Goal: Task Accomplishment & Management: Use online tool/utility

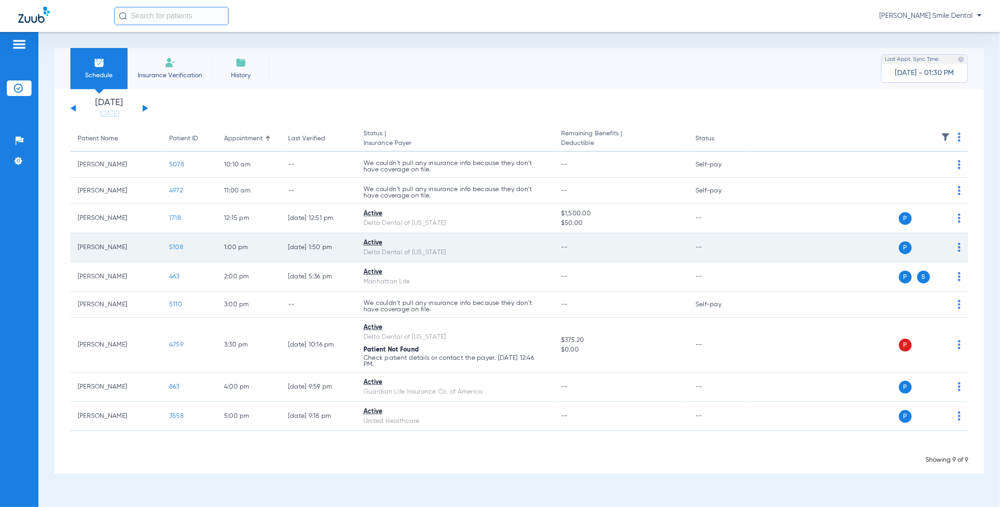
click at [173, 246] on span "5108" at bounding box center [176, 247] width 14 height 6
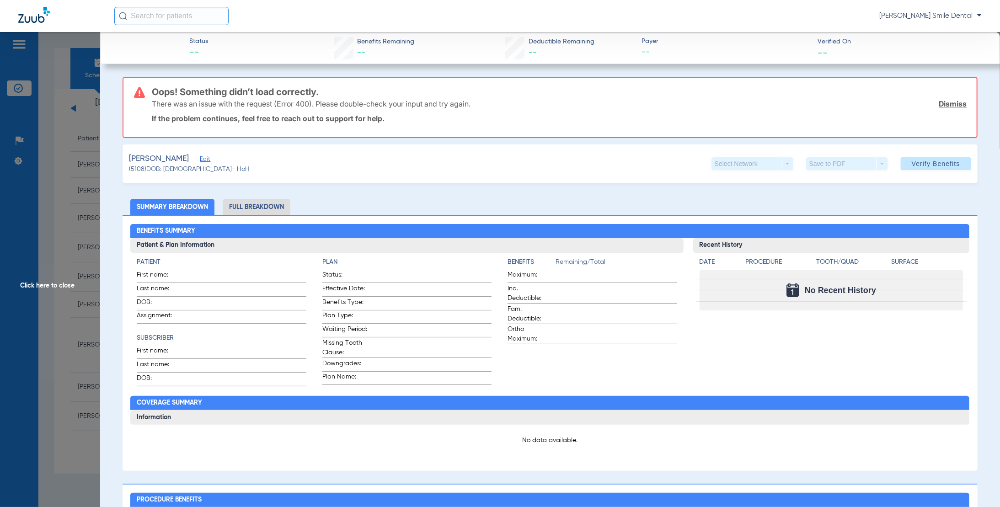
click at [215, 158] on div "[PERSON_NAME] Edit" at bounding box center [189, 158] width 121 height 11
click at [208, 158] on span "Edit" at bounding box center [204, 160] width 8 height 9
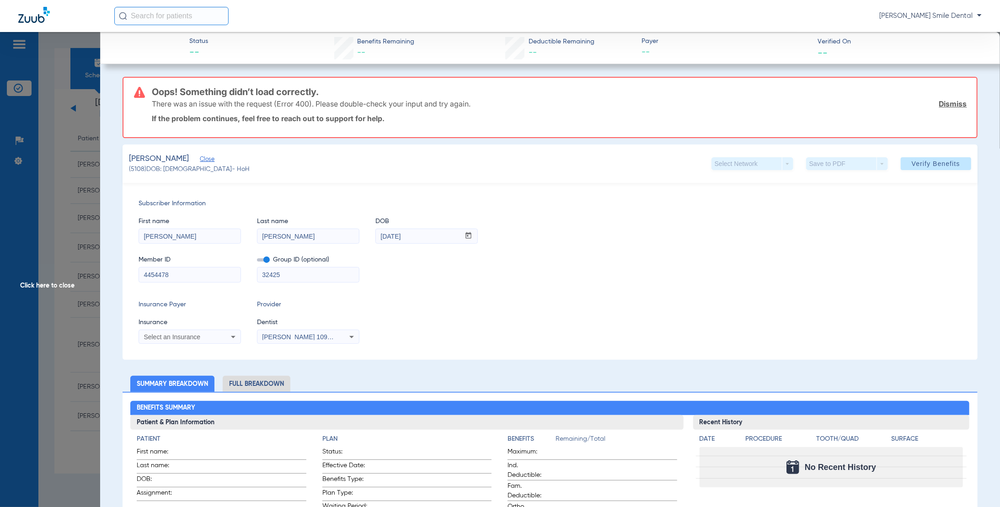
click at [219, 333] on div "Select an Insurance" at bounding box center [190, 337] width 102 height 11
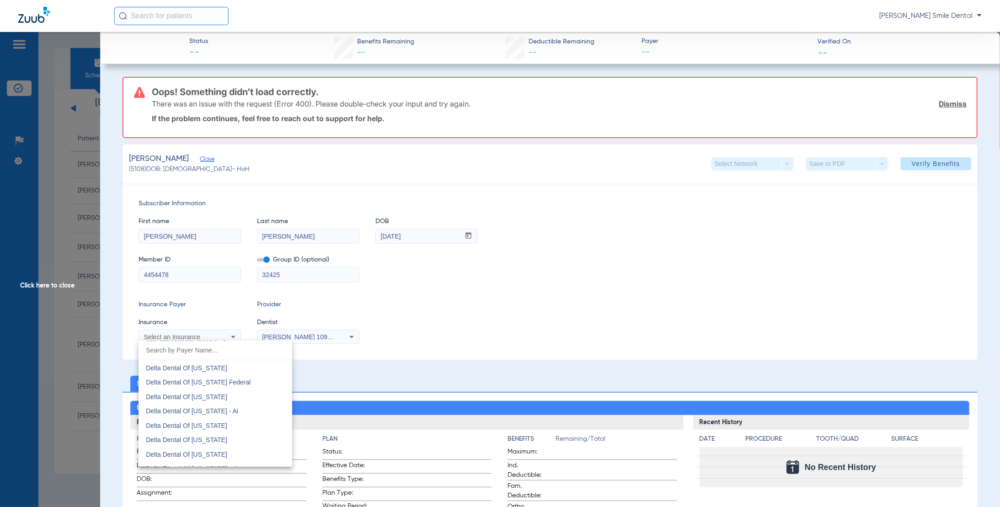
scroll to position [1875, 0]
click at [217, 439] on mat-option "Delta Dental Of [US_STATE]" at bounding box center [216, 437] width 154 height 15
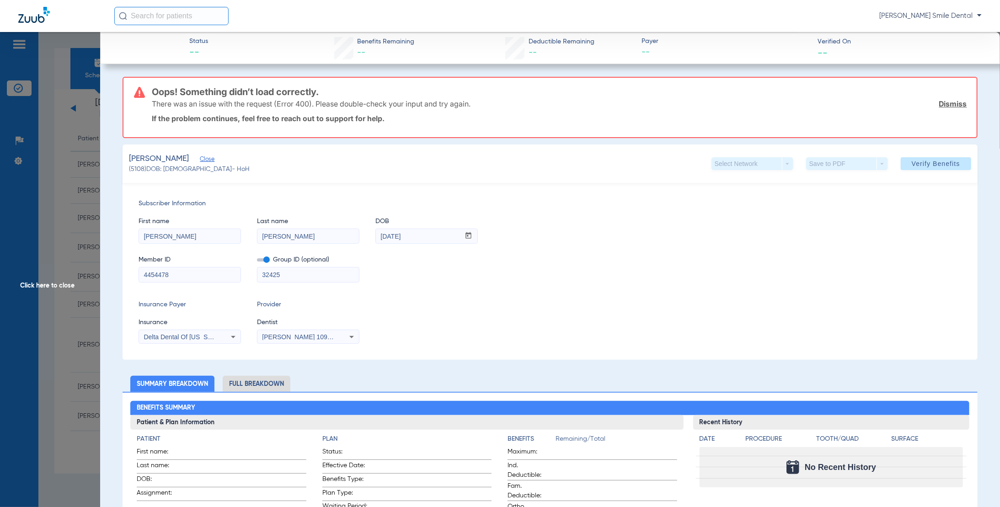
click at [284, 339] on div "[PERSON_NAME] 1093759672" at bounding box center [308, 337] width 102 height 11
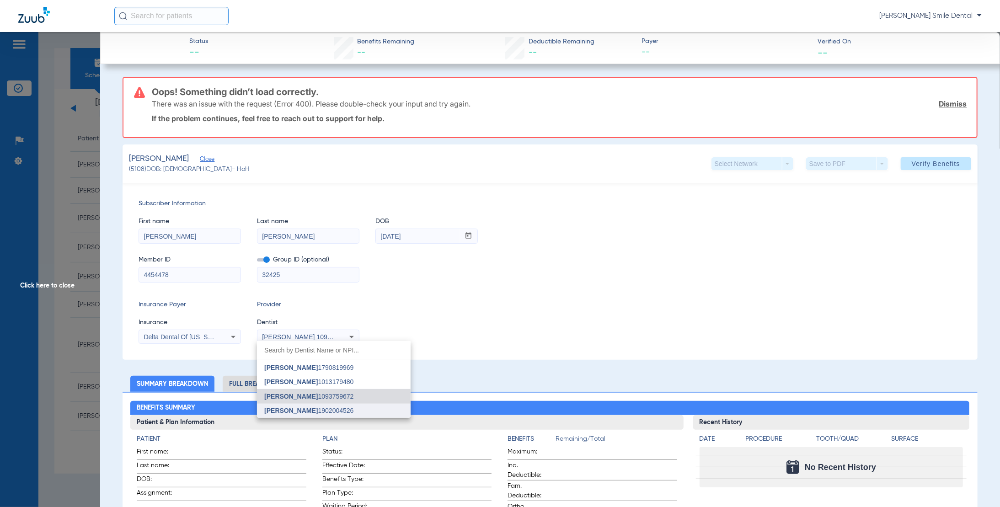
click at [326, 411] on span "[PERSON_NAME] 1902004526" at bounding box center [308, 410] width 89 height 6
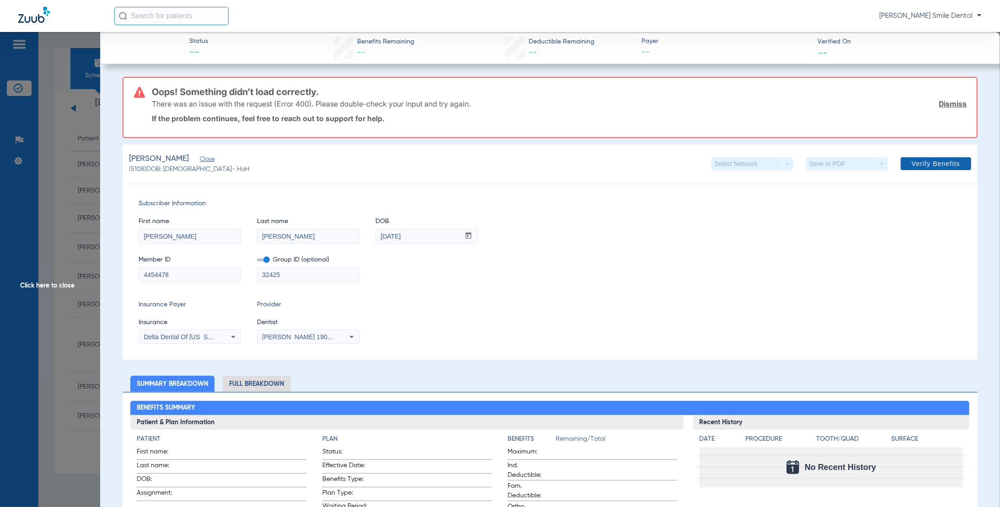
click at [923, 161] on span "Verify Benefits" at bounding box center [936, 163] width 48 height 7
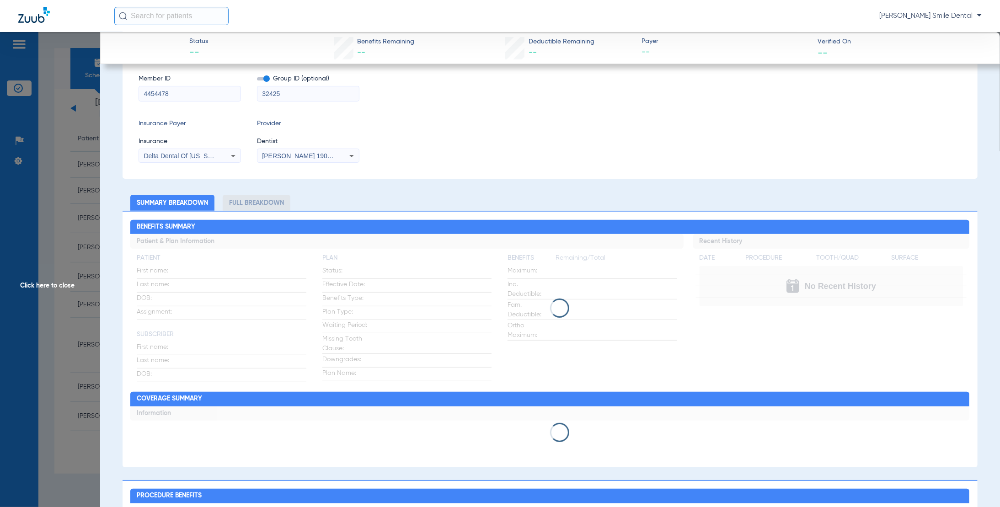
scroll to position [0, 0]
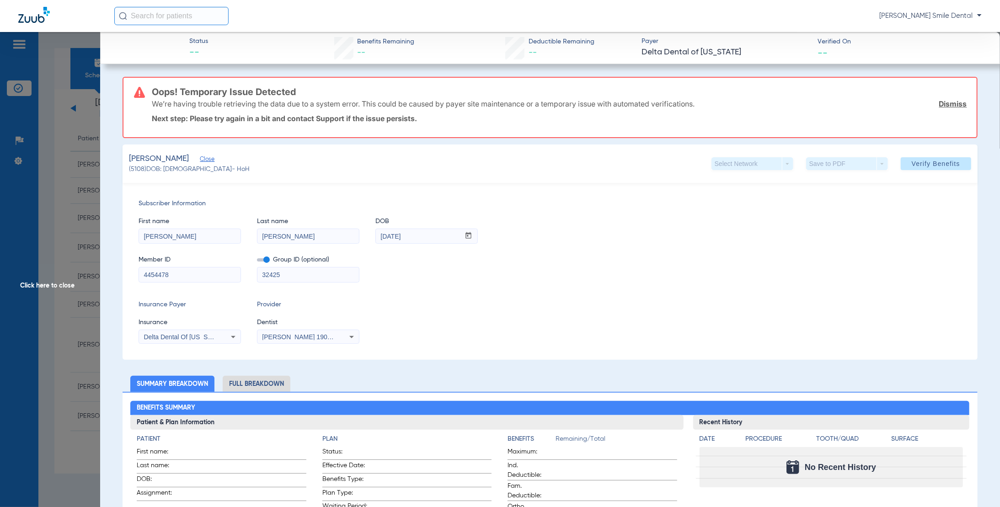
click at [64, 285] on span "Click here to close" at bounding box center [50, 285] width 100 height 507
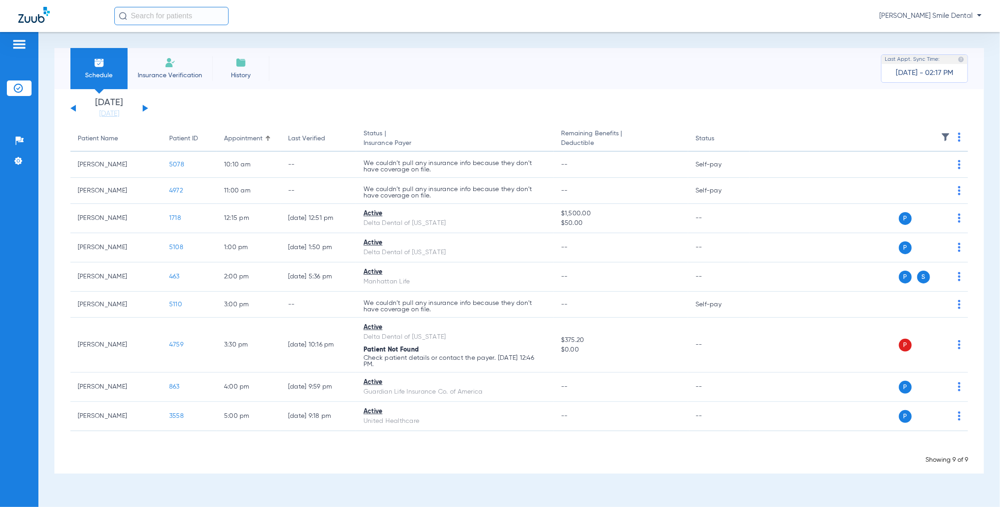
click at [145, 109] on button at bounding box center [145, 108] width 5 height 7
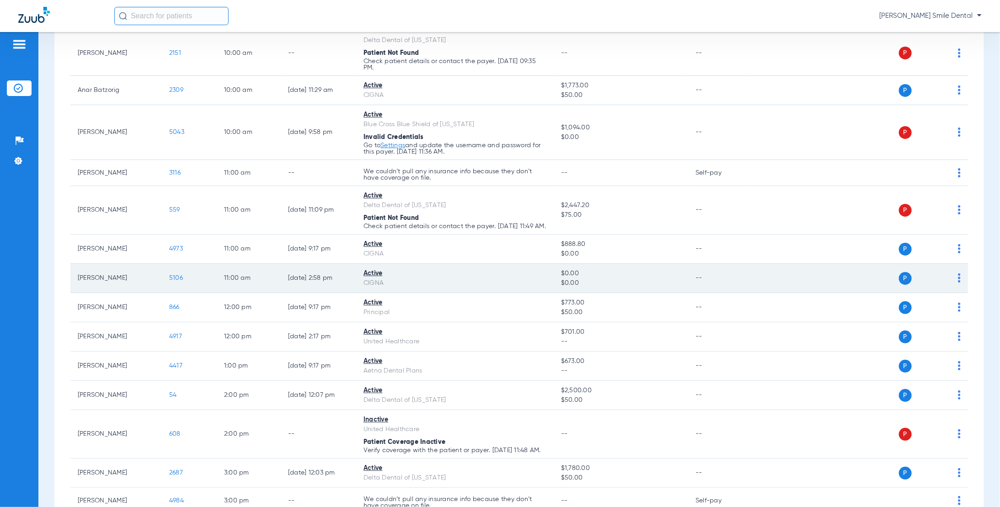
scroll to position [229, 0]
click at [112, 289] on td "[PERSON_NAME]" at bounding box center [115, 277] width 91 height 29
click at [172, 281] on span "5106" at bounding box center [176, 277] width 14 height 6
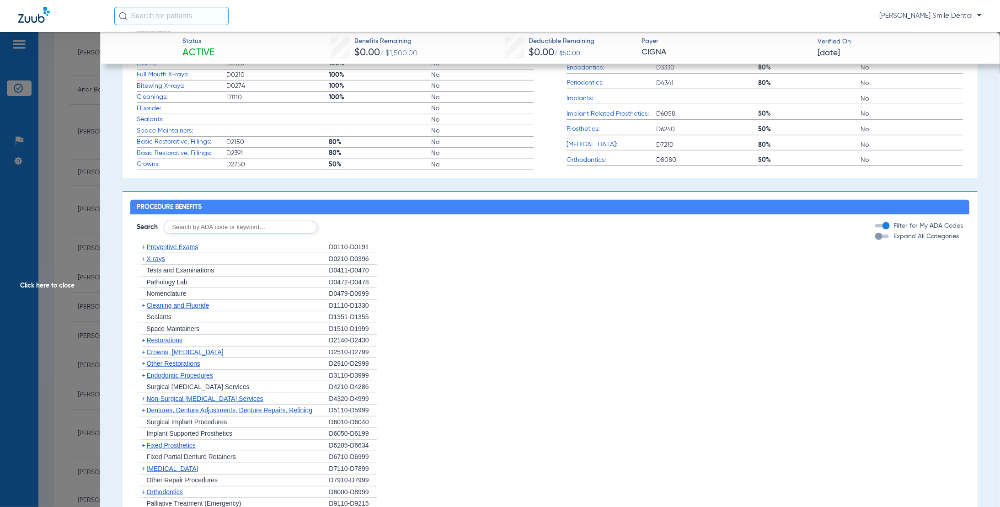
scroll to position [320, 0]
